Goal: Task Accomplishment & Management: Complete application form

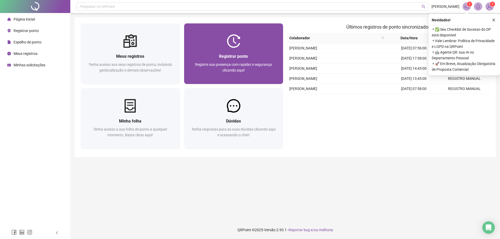
click at [244, 71] on span "Registre sua presença com rapidez e segurança clicando aqui!" at bounding box center [233, 67] width 77 height 10
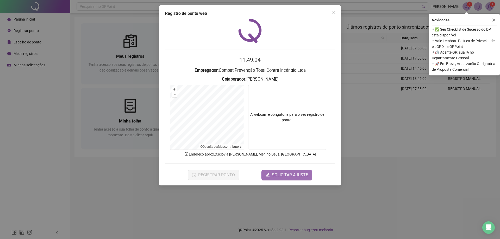
click at [285, 175] on span "SOLICITAR AJUSTE" at bounding box center [290, 175] width 36 height 6
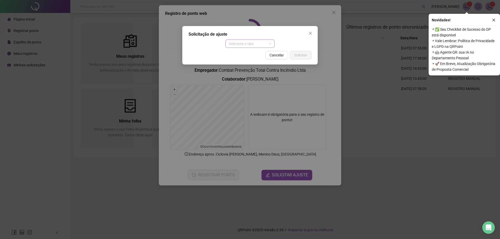
click at [264, 46] on span "Selecione o tipo" at bounding box center [249, 44] width 43 height 8
click at [240, 54] on div "Ajuste manual" at bounding box center [250, 54] width 41 height 6
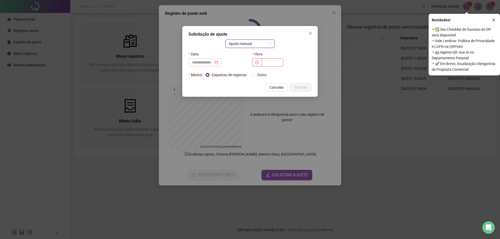
click at [218, 62] on div at bounding box center [205, 63] width 27 height 6
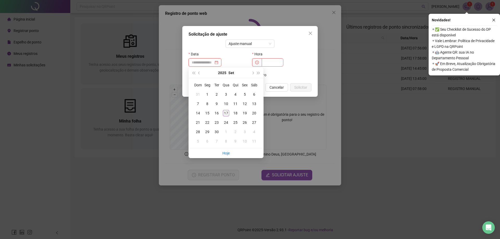
type input "**********"
drag, startPoint x: 225, startPoint y: 114, endPoint x: 224, endPoint y: 109, distance: 5.0
click at [225, 112] on div "17" at bounding box center [226, 113] width 6 height 6
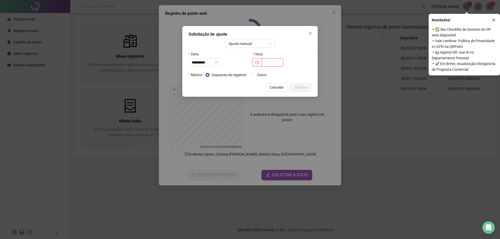
click at [277, 62] on input "text" at bounding box center [273, 62] width 22 height 8
type input "*****"
click at [303, 86] on span "Solicitar" at bounding box center [300, 88] width 13 height 6
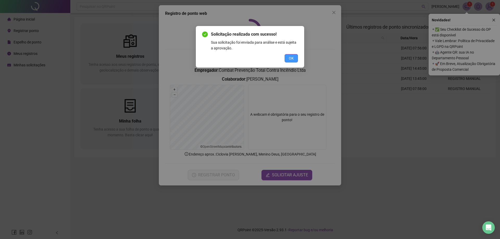
click at [293, 57] on button "OK" at bounding box center [290, 58] width 13 height 8
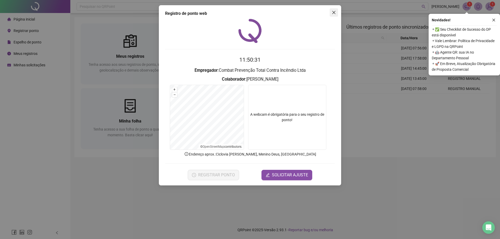
click at [332, 14] on icon "close" at bounding box center [334, 12] width 4 height 4
